Goal: Task Accomplishment & Management: Complete application form

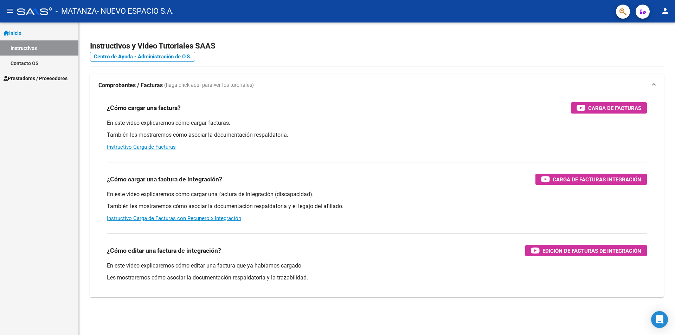
click at [34, 82] on span "Prestadores / Proveedores" at bounding box center [36, 79] width 64 height 8
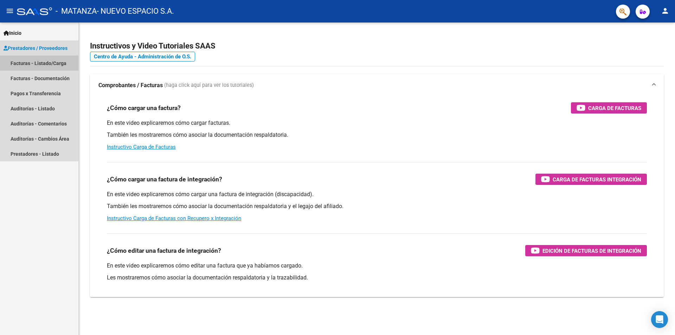
click at [60, 57] on link "Facturas - Listado/Carga" at bounding box center [39, 63] width 78 height 15
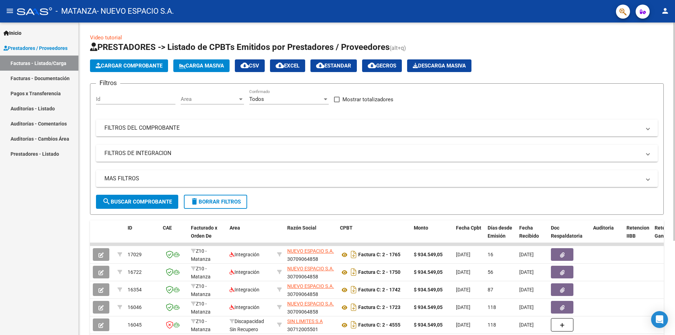
click at [142, 67] on span "Cargar Comprobante" at bounding box center [129, 66] width 67 height 6
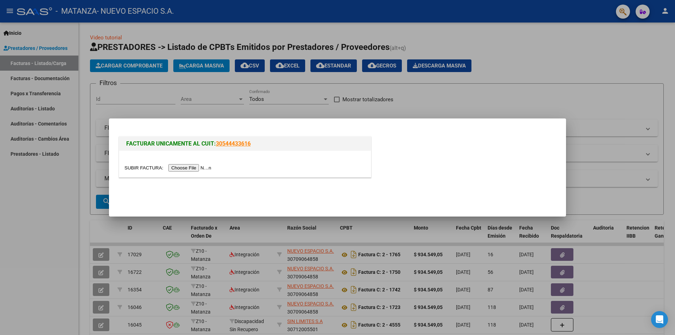
click at [193, 170] on input "file" at bounding box center [168, 167] width 89 height 7
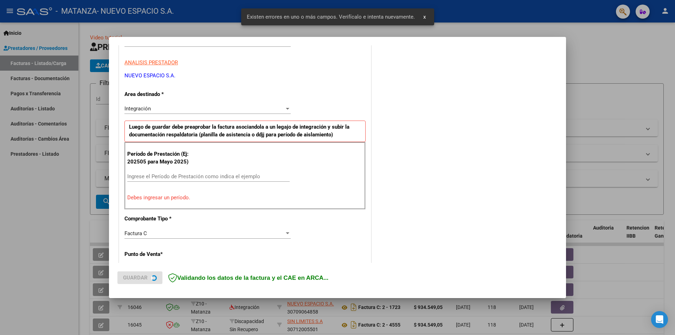
scroll to position [123, 0]
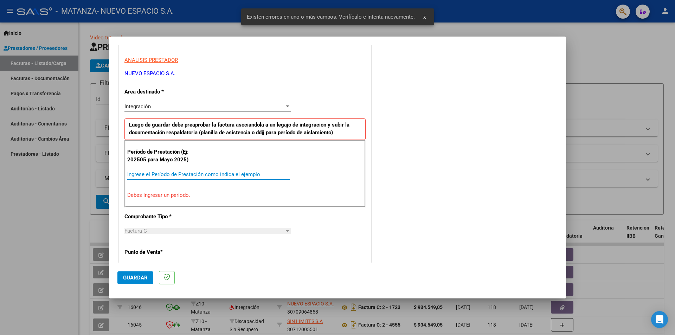
click at [186, 174] on input "Ingrese el Período de Prestación como indica el ejemplo" at bounding box center [208, 174] width 162 height 6
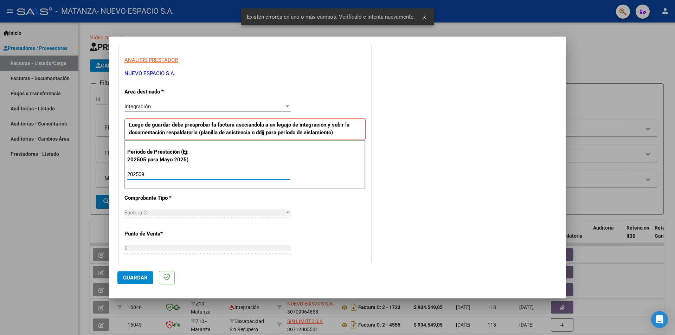
type input "202509"
click at [135, 274] on span "Guardar" at bounding box center [135, 277] width 25 height 6
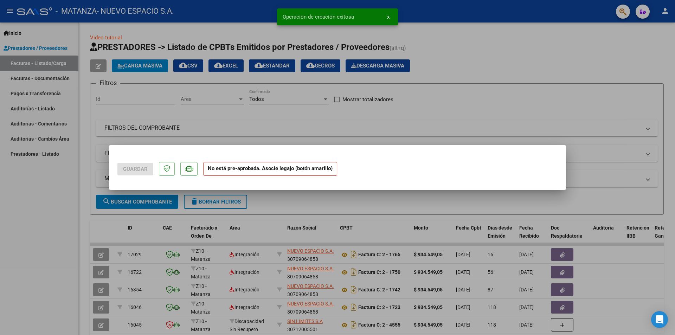
scroll to position [0, 0]
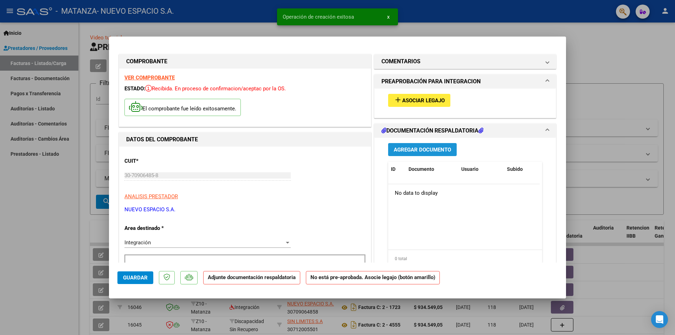
click at [433, 149] on span "Agregar Documento" at bounding box center [422, 150] width 57 height 6
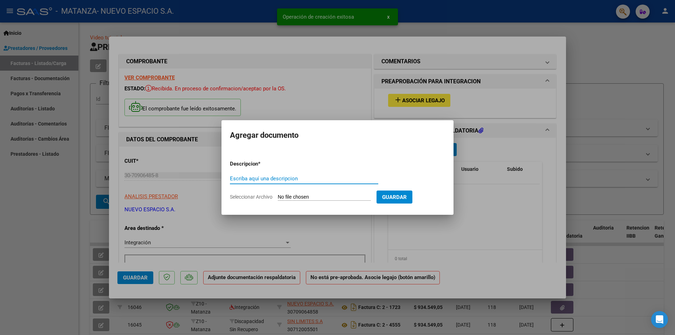
click at [328, 177] on input "Escriba aquí una descripcion" at bounding box center [304, 178] width 148 height 6
type input "adjunto"
click at [333, 196] on input "Seleccionar Archivo" at bounding box center [324, 197] width 93 height 7
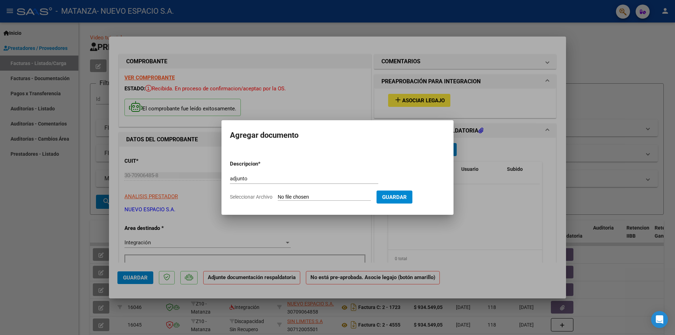
type input "C:\fakepath\MATANZA [PERSON_NAME] [DATE].pdf"
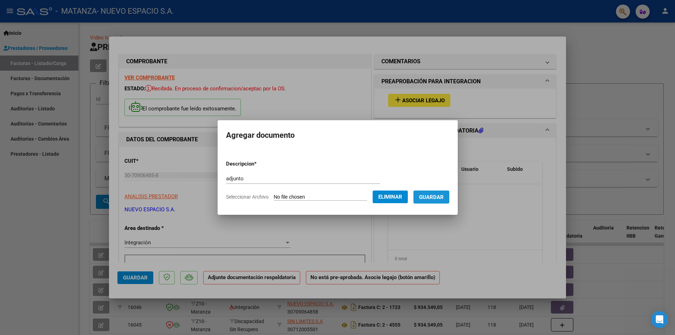
click at [435, 196] on span "Guardar" at bounding box center [431, 197] width 25 height 6
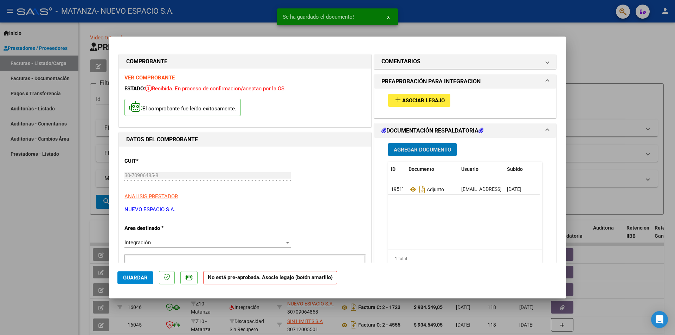
click at [421, 103] on span "Asociar Legajo" at bounding box center [423, 100] width 43 height 6
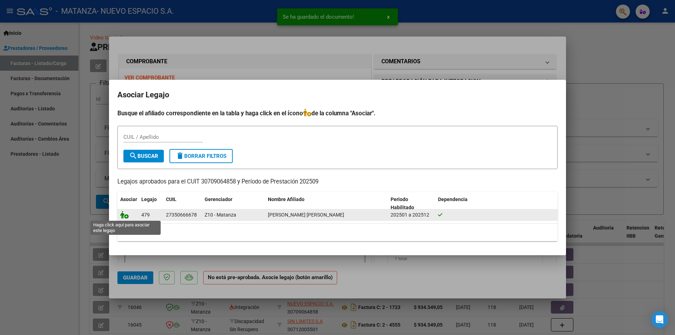
click at [125, 217] on icon at bounding box center [124, 215] width 8 height 8
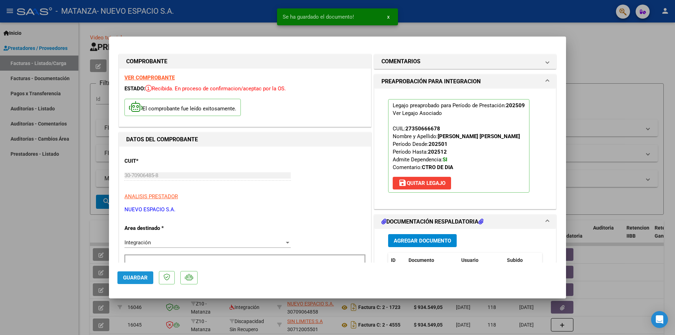
click at [128, 274] on button "Guardar" at bounding box center [135, 277] width 36 height 13
click at [131, 273] on button "Guardar" at bounding box center [135, 277] width 36 height 13
click at [614, 147] on div at bounding box center [337, 167] width 675 height 335
type input "$ 0,00"
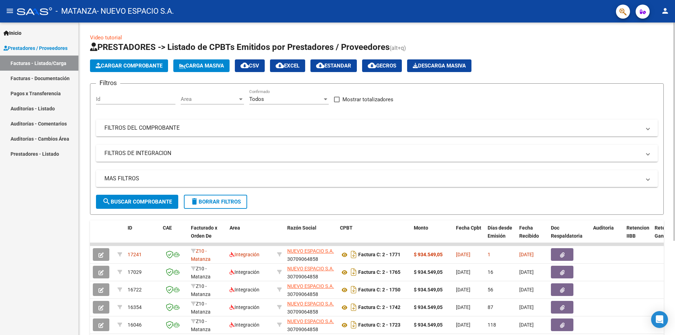
drag, startPoint x: 606, startPoint y: 95, endPoint x: 607, endPoint y: 89, distance: 5.9
click at [606, 95] on div "Filtros Id Area Area Todos Confirmado Mostrar totalizadores FILTROS DEL COMPROB…" at bounding box center [377, 141] width 562 height 105
